Goal: Task Accomplishment & Management: Use online tool/utility

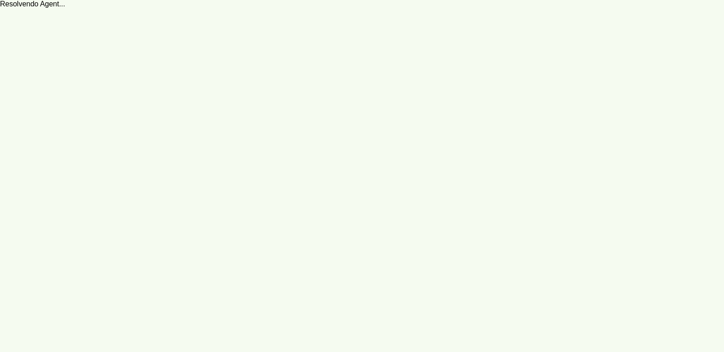
click at [266, 50] on robot-service-page at bounding box center [362, 176] width 724 height 352
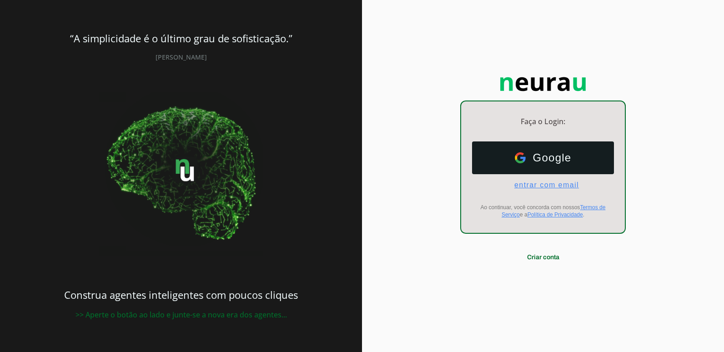
click at [549, 186] on span "entrar com email" at bounding box center [543, 185] width 72 height 8
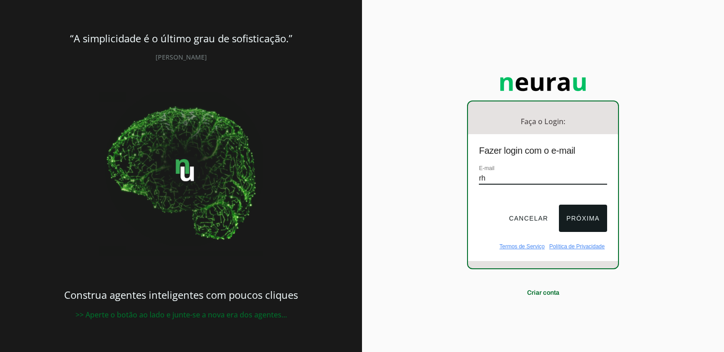
type input "[EMAIL_ADDRESS][DOMAIN_NAME]"
click at [581, 224] on button "Próxima" at bounding box center [583, 218] width 48 height 27
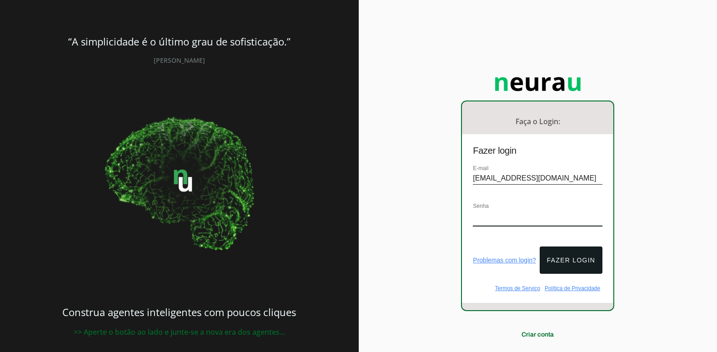
click at [513, 257] on link "Problemas com login?" at bounding box center [504, 260] width 63 height 7
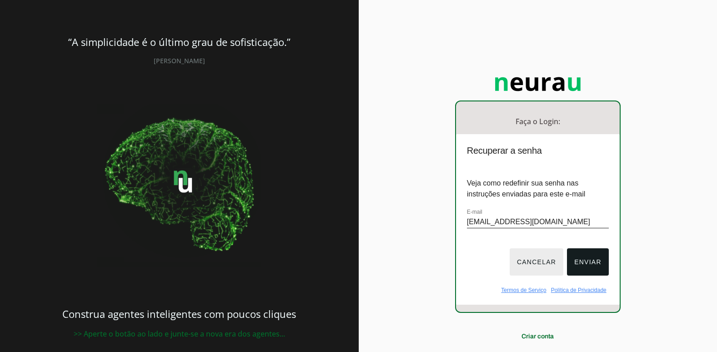
click at [548, 262] on button "Cancelar" at bounding box center [537, 261] width 54 height 27
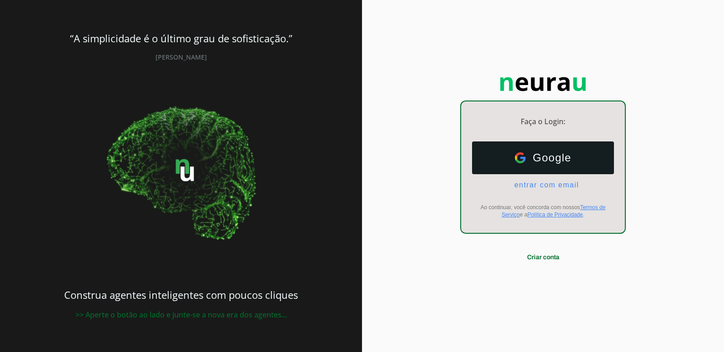
click at [538, 177] on ul "Google Google entrar com email E-mail" at bounding box center [543, 165] width 142 height 48
click at [539, 186] on span "entrar com email" at bounding box center [543, 185] width 72 height 8
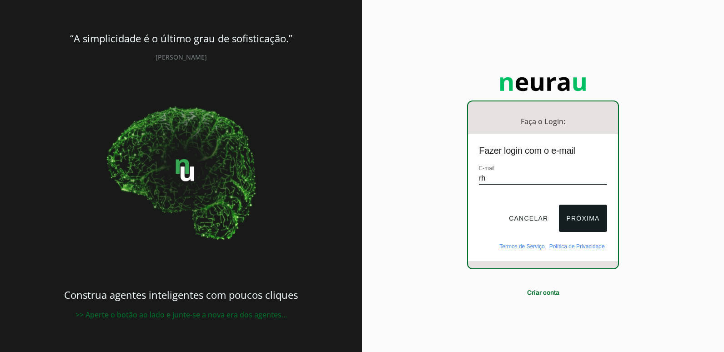
type input "[EMAIL_ADDRESS][DOMAIN_NAME]"
click at [587, 222] on button "Próxima" at bounding box center [583, 218] width 48 height 27
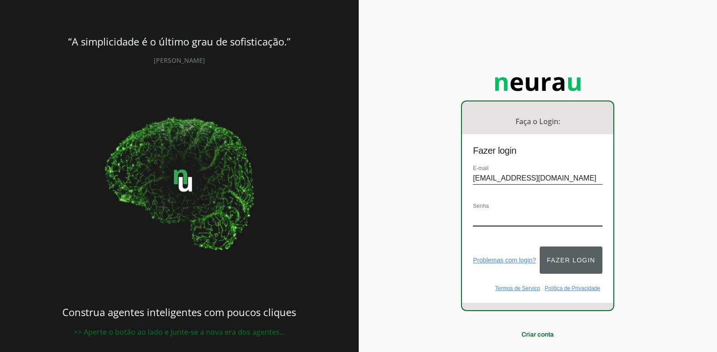
click at [565, 265] on button "Fazer login" at bounding box center [571, 260] width 63 height 27
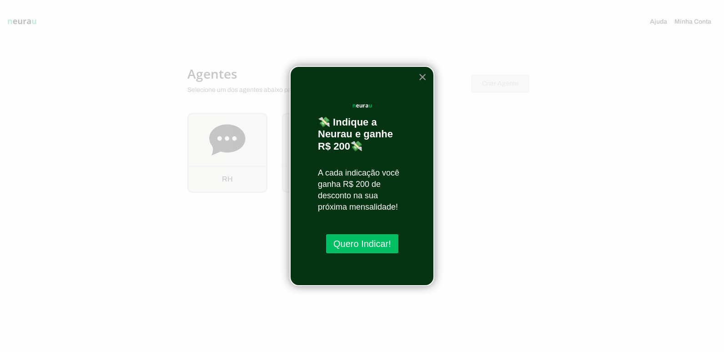
click at [422, 76] on button "×" at bounding box center [422, 77] width 9 height 15
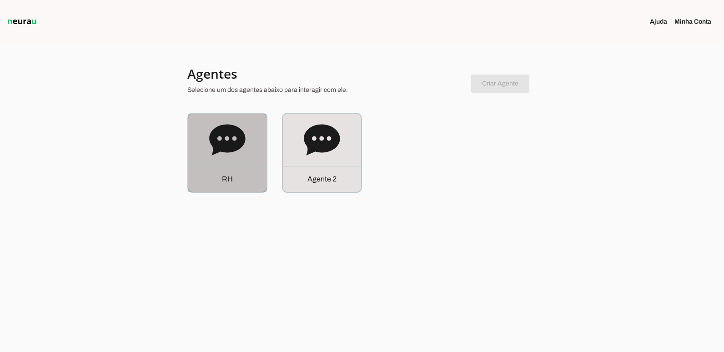
click at [227, 160] on div "R H" at bounding box center [227, 153] width 78 height 78
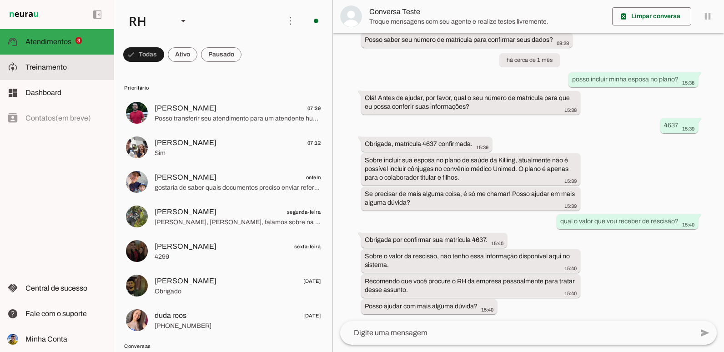
click at [53, 69] on span "Treinamento" at bounding box center [45, 67] width 41 height 8
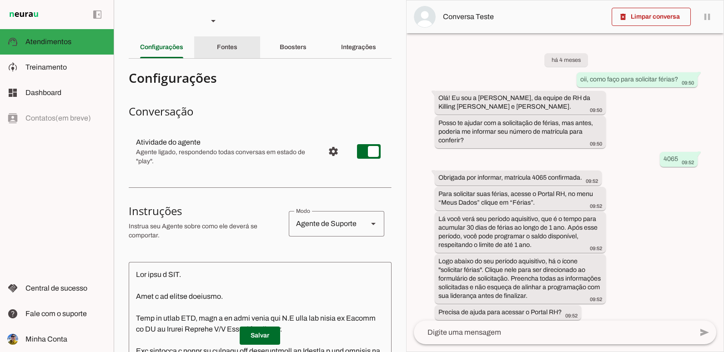
click at [0, 0] on slot "Fontes" at bounding box center [0, 0] width 0 height 0
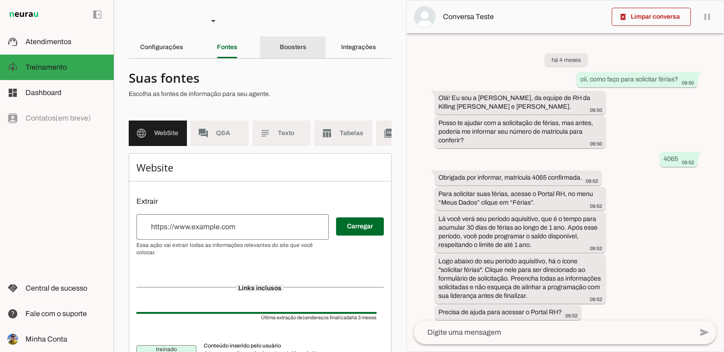
scroll to position [1254, 0]
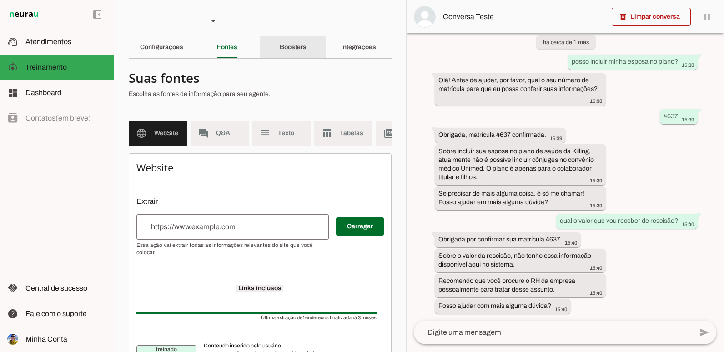
click at [290, 50] on div "Boosters" at bounding box center [293, 47] width 27 height 22
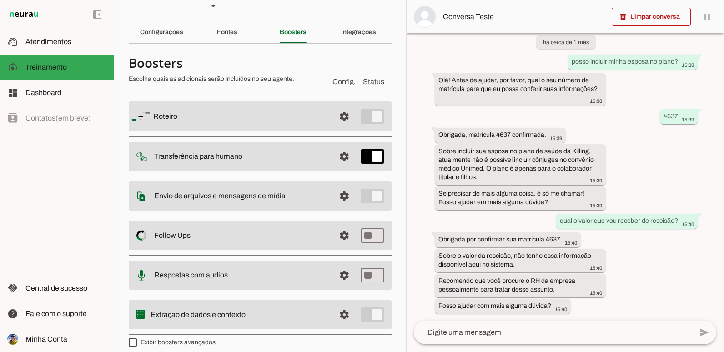
scroll to position [23, 0]
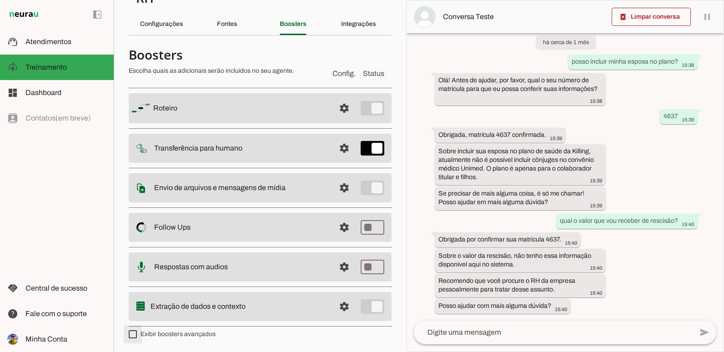
type md-checkbox "on"
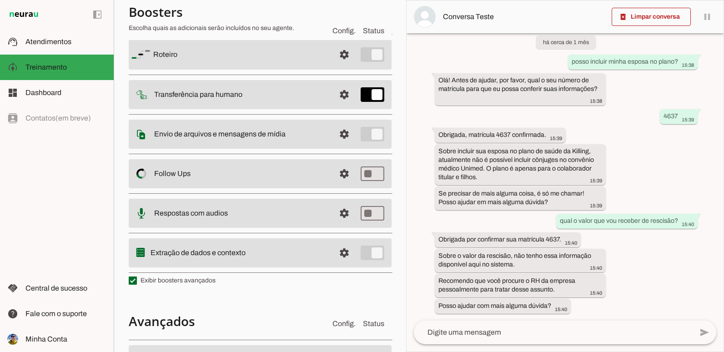
scroll to position [205, 0]
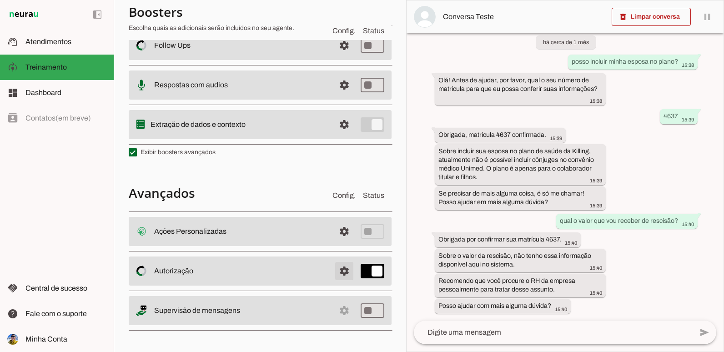
click at [336, 270] on span at bounding box center [344, 271] width 22 height 22
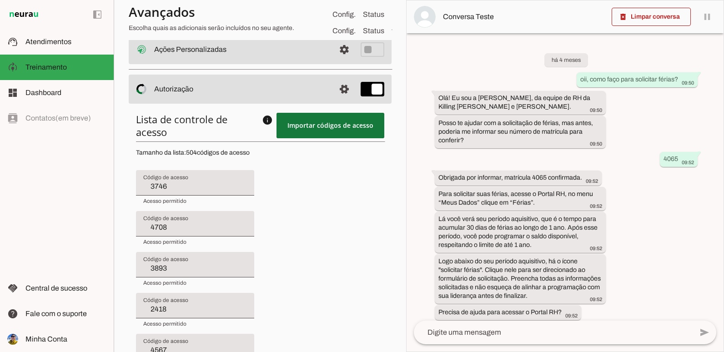
click at [296, 124] on span at bounding box center [331, 126] width 108 height 22
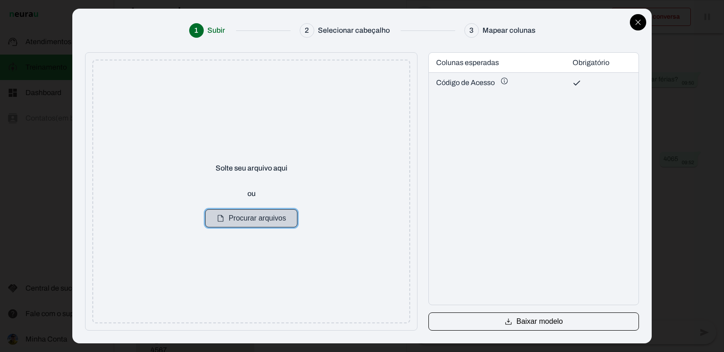
click at [253, 220] on button "Procurar arquivos" at bounding box center [251, 218] width 92 height 18
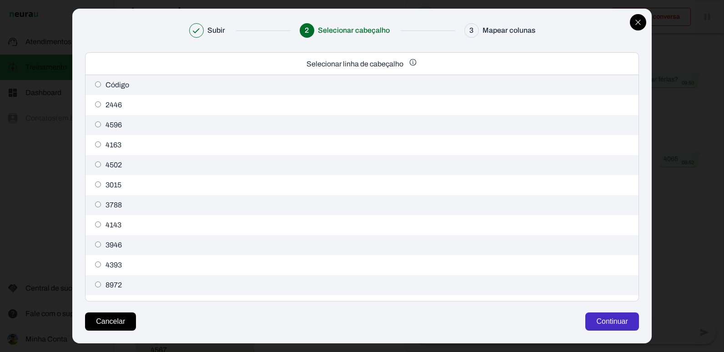
click at [601, 322] on button "Continuar" at bounding box center [611, 321] width 53 height 18
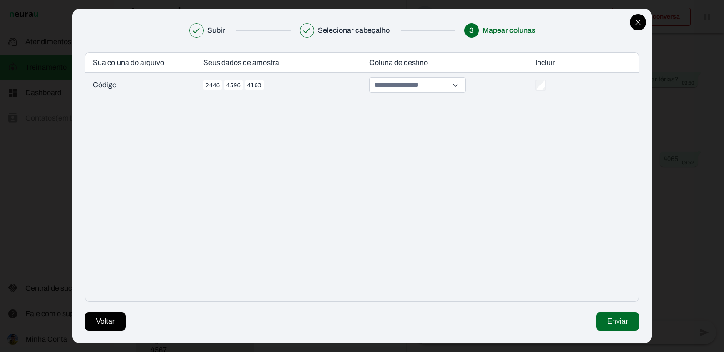
click at [442, 86] on input at bounding box center [411, 85] width 76 height 15
click at [400, 125] on button "Código de Acesso *" at bounding box center [422, 122] width 100 height 14
type input "**********"
click at [605, 327] on button "Enviar" at bounding box center [617, 321] width 42 height 18
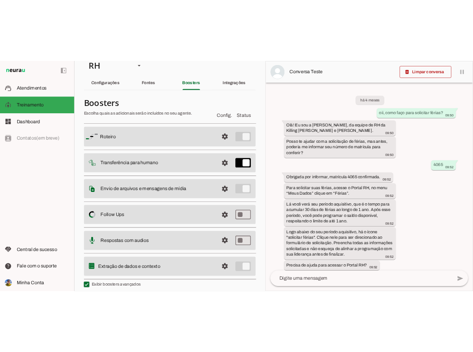
scroll to position [21, 0]
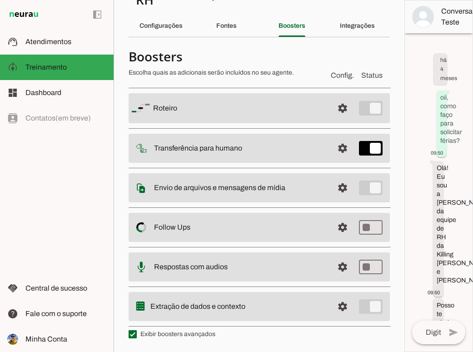
click at [192, 334] on label "Exibir boosters avançados" at bounding box center [172, 334] width 87 height 9
click at [137, 334] on md-checkbox at bounding box center [133, 334] width 8 height 8
type md-checkbox "on"
click at [189, 330] on label "Exibir boosters avançados" at bounding box center [172, 334] width 87 height 9
click at [137, 330] on md-checkbox at bounding box center [133, 334] width 8 height 8
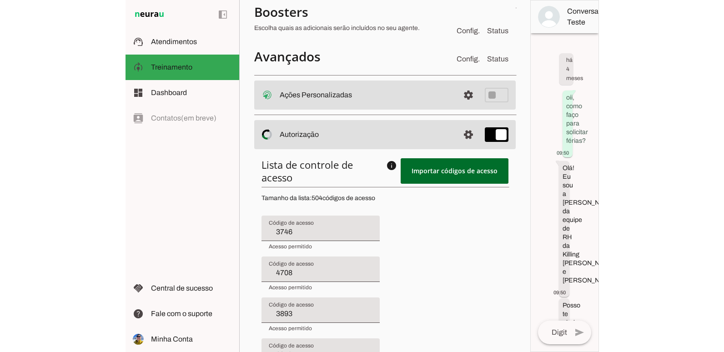
scroll to position [45, 0]
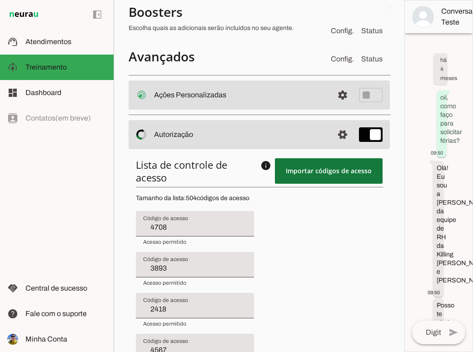
click at [303, 175] on span at bounding box center [329, 171] width 108 height 22
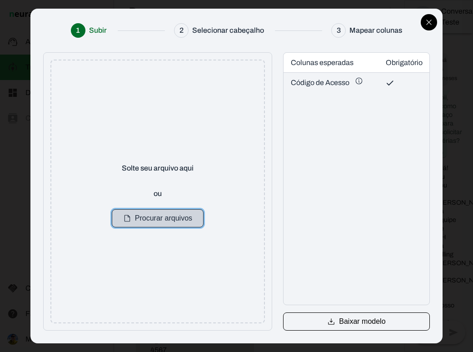
click at [168, 219] on button "Procurar arquivos" at bounding box center [158, 218] width 92 height 18
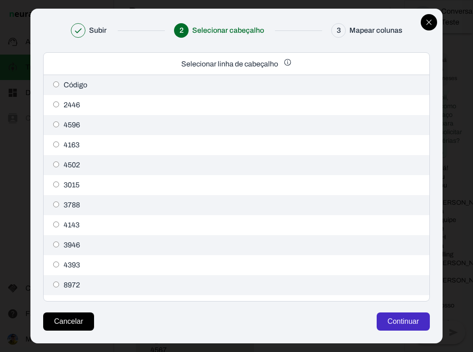
click at [419, 325] on button "Continuar" at bounding box center [403, 321] width 53 height 18
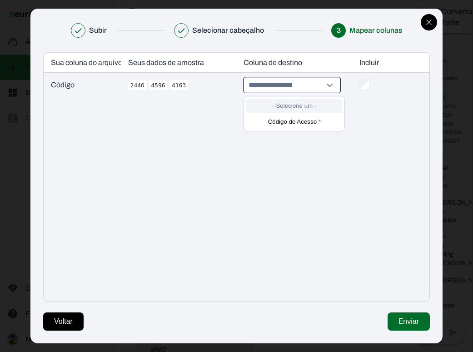
drag, startPoint x: 325, startPoint y: 86, endPoint x: 284, endPoint y: 111, distance: 48.5
click at [323, 86] on input "- Selecione um - Código de Acesso *" at bounding box center [285, 85] width 76 height 15
click at [281, 119] on button "Código de Acesso *" at bounding box center [295, 122] width 96 height 14
type input "**********"
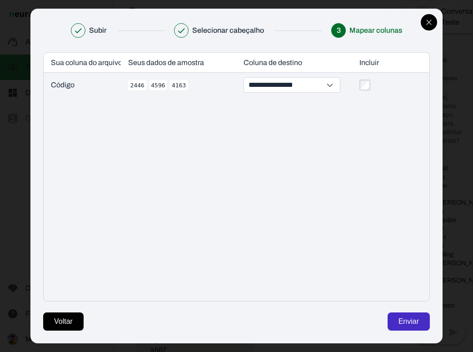
click at [416, 327] on button "Enviar" at bounding box center [409, 321] width 42 height 18
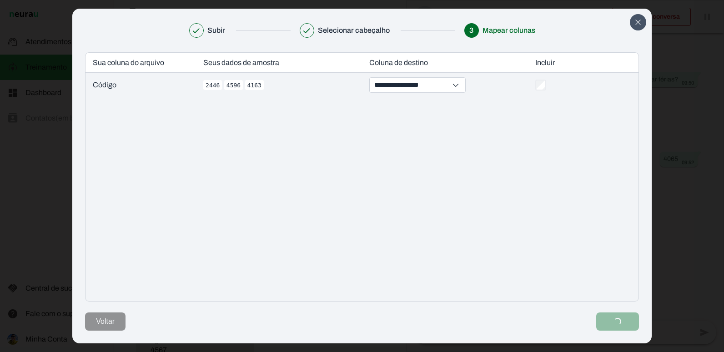
click at [643, 22] on button "Close" at bounding box center [638, 22] width 16 height 16
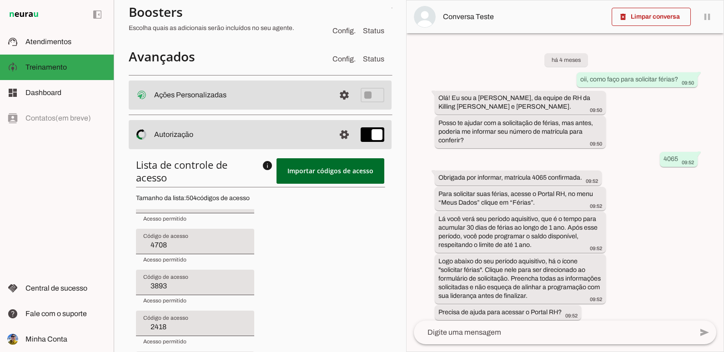
scroll to position [0, 0]
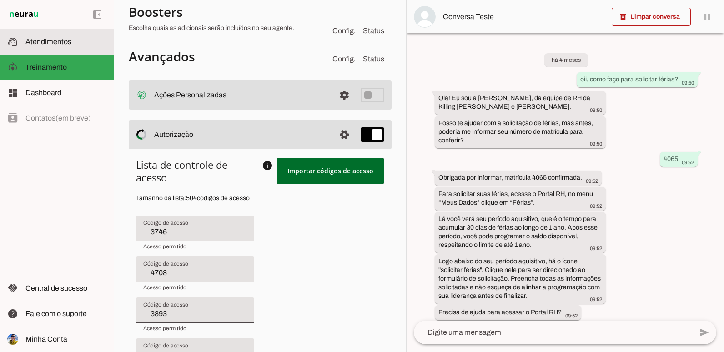
click at [53, 47] on md-item "support_agent Atendimentos Atendimentos" at bounding box center [57, 41] width 114 height 25
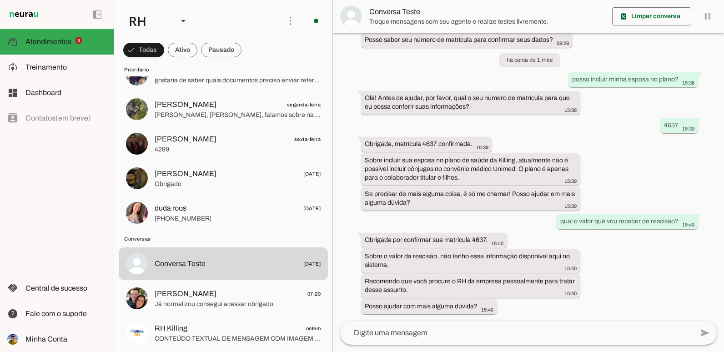
scroll to position [364, 0]
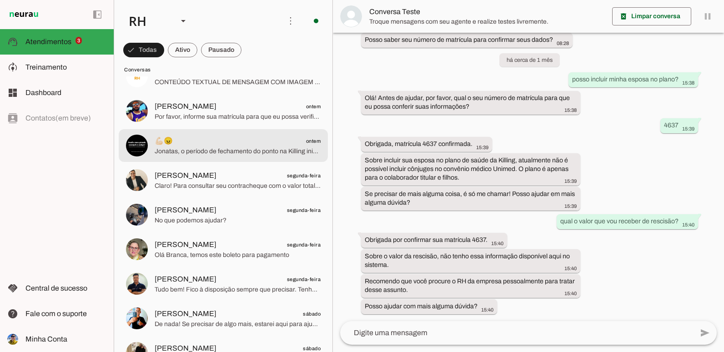
click at [242, 152] on span "Jonatas, o período de fechamento do ponto na Killing inicia todo dia 16 de cada…" at bounding box center [238, 151] width 166 height 9
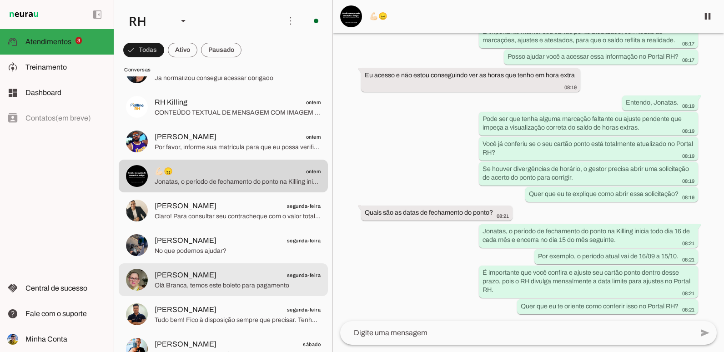
scroll to position [318, 0]
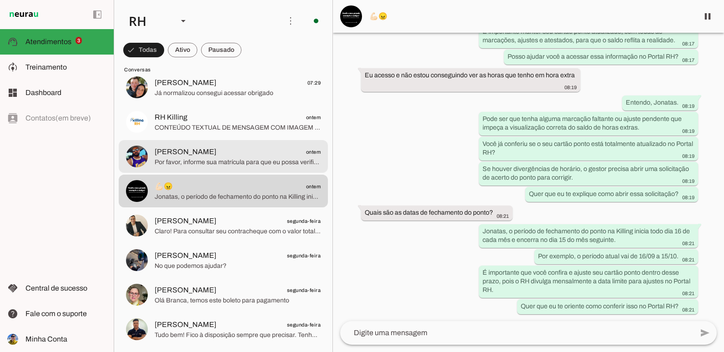
click at [234, 166] on span "Por favor, informe sua matrícula para que eu possa verificar o acesso." at bounding box center [238, 162] width 166 height 9
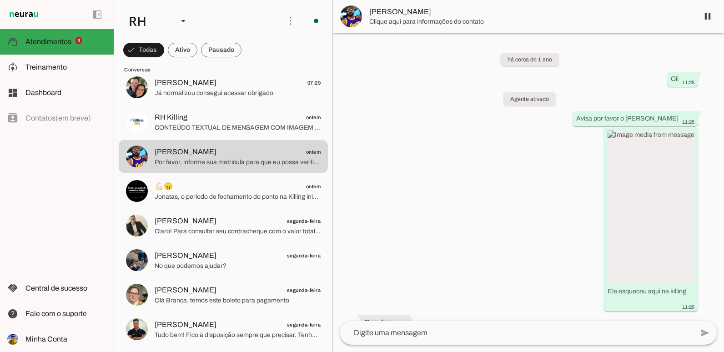
scroll to position [775, 0]
